Goal: Task Accomplishment & Management: Use online tool/utility

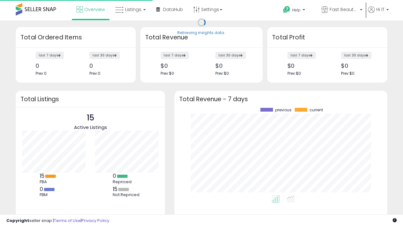
scroll to position [88, 200]
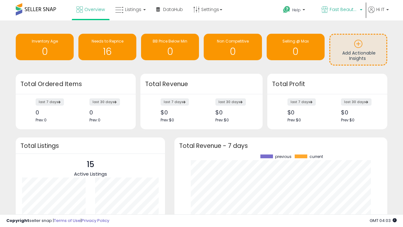
click at [341, 10] on span "Fast Beauty ([GEOGRAPHIC_DATA])" at bounding box center [344, 9] width 28 height 6
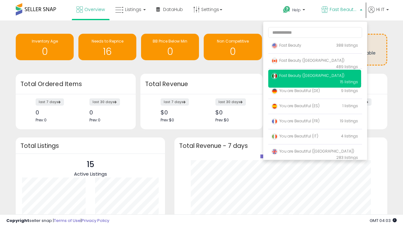
click at [315, 46] on p "Fast Beauty 388 listings" at bounding box center [314, 45] width 93 height 13
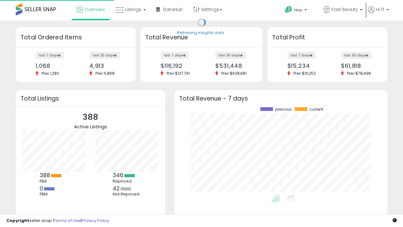
scroll to position [88, 200]
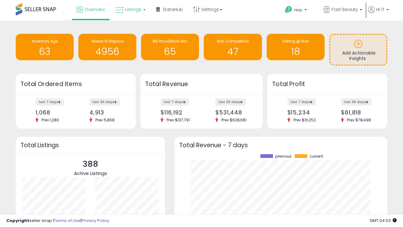
click at [130, 9] on span "Listings" at bounding box center [133, 9] width 16 height 6
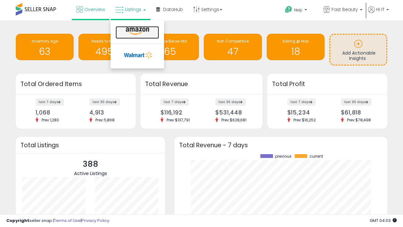
click at [137, 31] on icon at bounding box center [137, 31] width 27 height 8
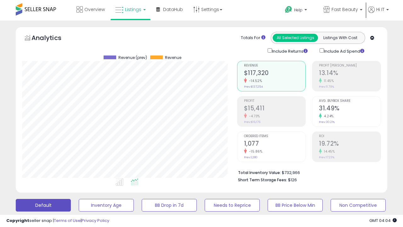
scroll to position [171, 0]
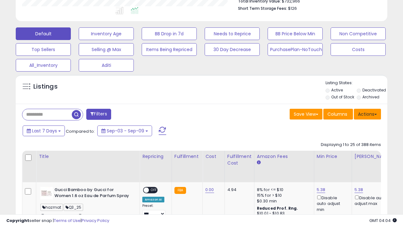
click at [367, 113] on button "Actions" at bounding box center [367, 114] width 27 height 11
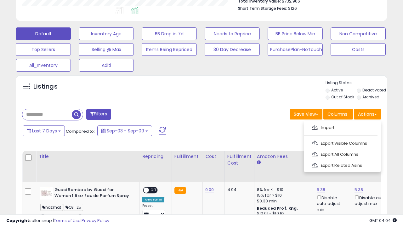
click at [315, 126] on span at bounding box center [315, 127] width 6 height 5
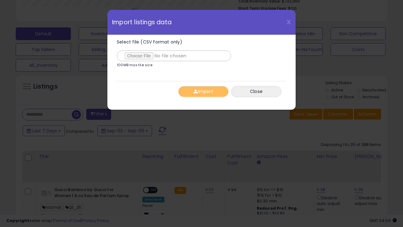
type input "**********"
click at [203, 91] on button "Import" at bounding box center [203, 91] width 50 height 11
